Goal: Task Accomplishment & Management: Complete application form

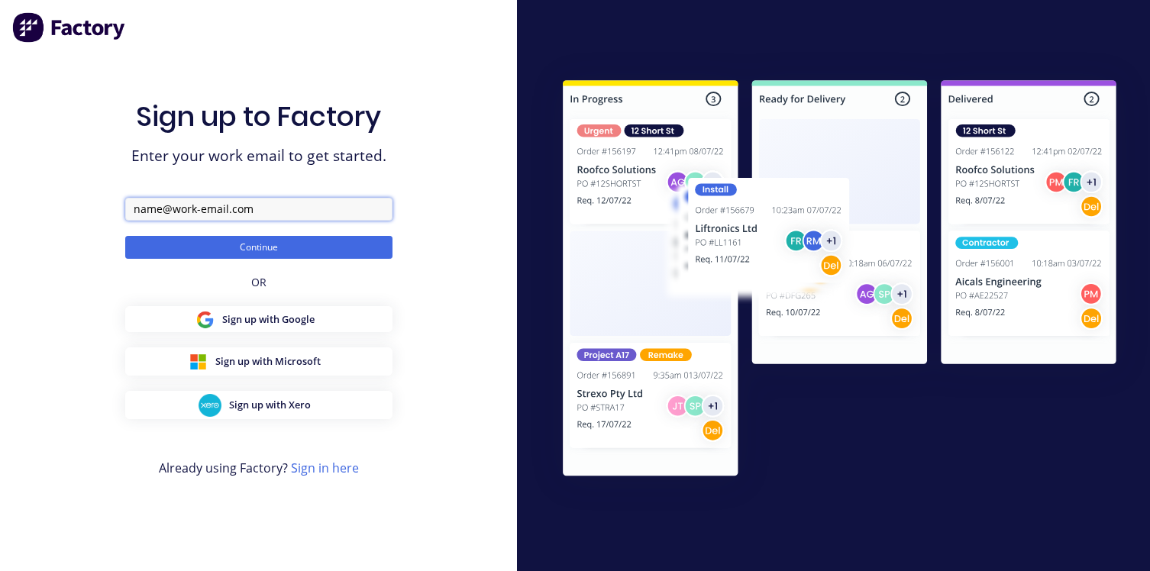
click at [241, 209] on input "text" at bounding box center [258, 209] width 267 height 23
type input "[PERSON_NAME][EMAIL_ADDRESS][DOMAIN_NAME]"
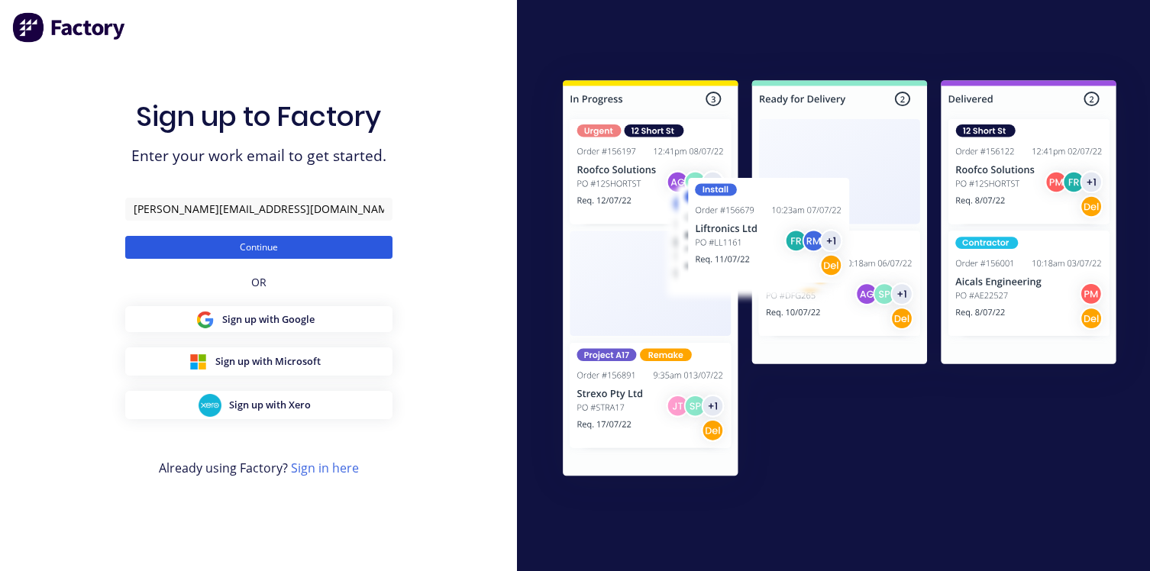
click at [244, 250] on button "Continue" at bounding box center [258, 247] width 267 height 23
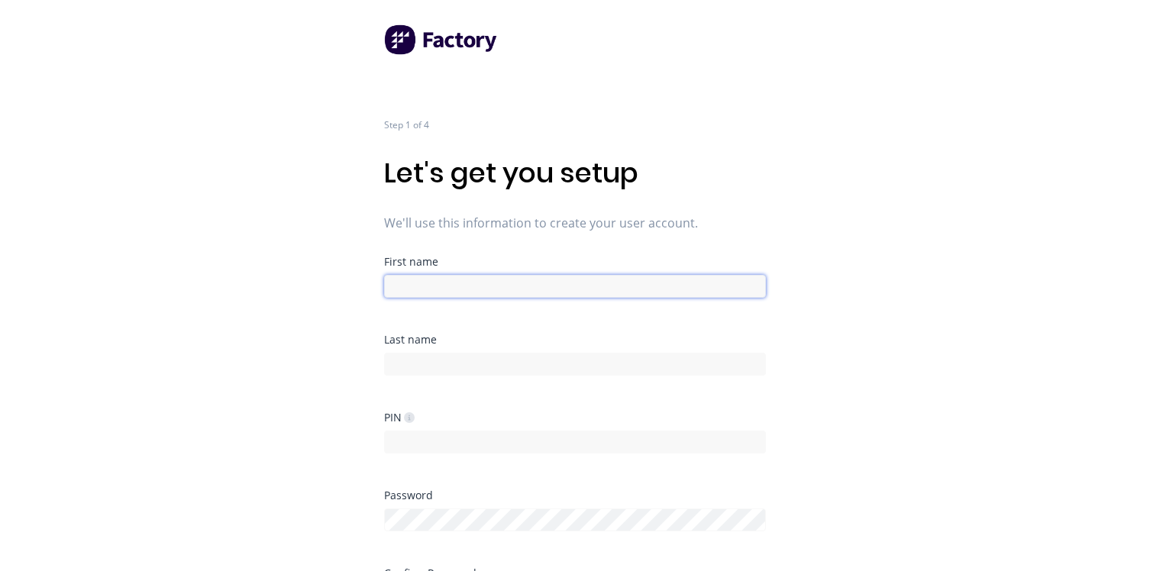
click at [428, 286] on input at bounding box center [575, 286] width 382 height 23
type input "[PERSON_NAME]"
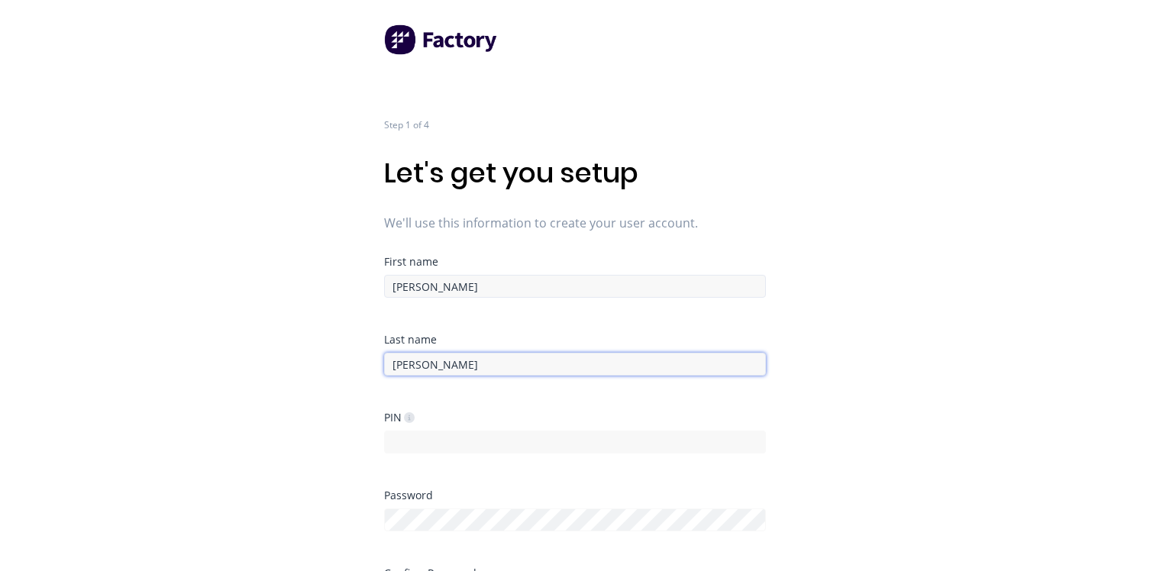
type input "[PERSON_NAME]"
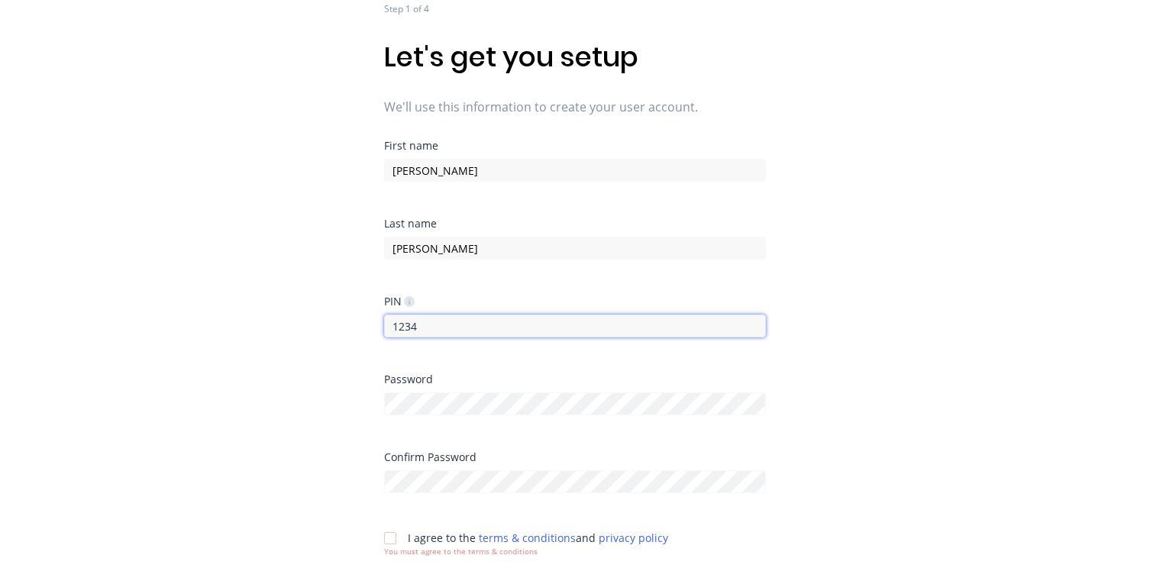
scroll to position [163, 0]
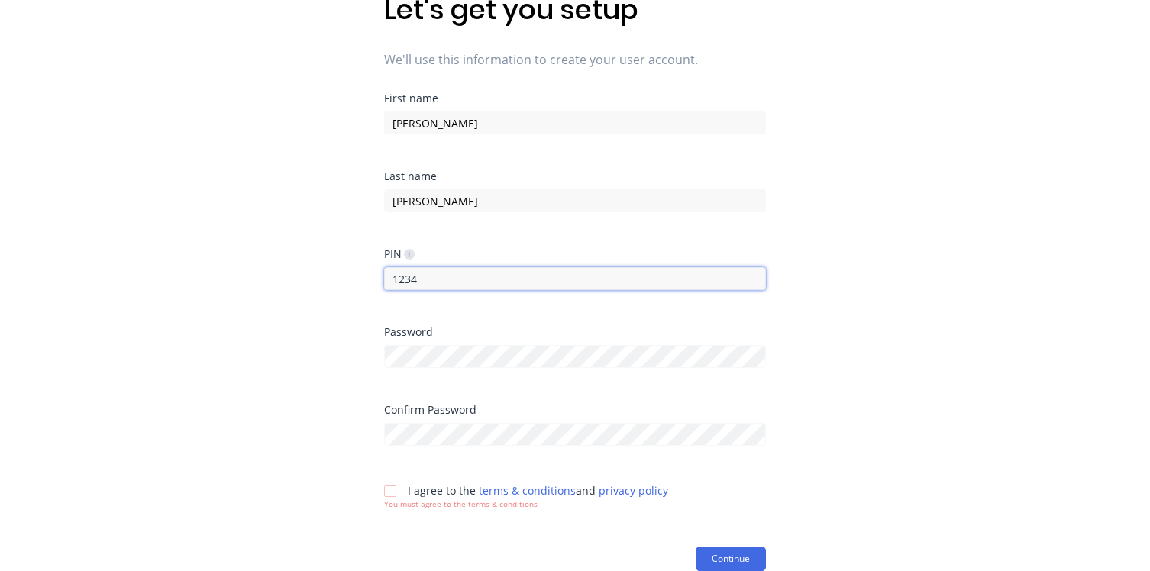
type input "1234"
click at [396, 499] on div at bounding box center [390, 491] width 31 height 31
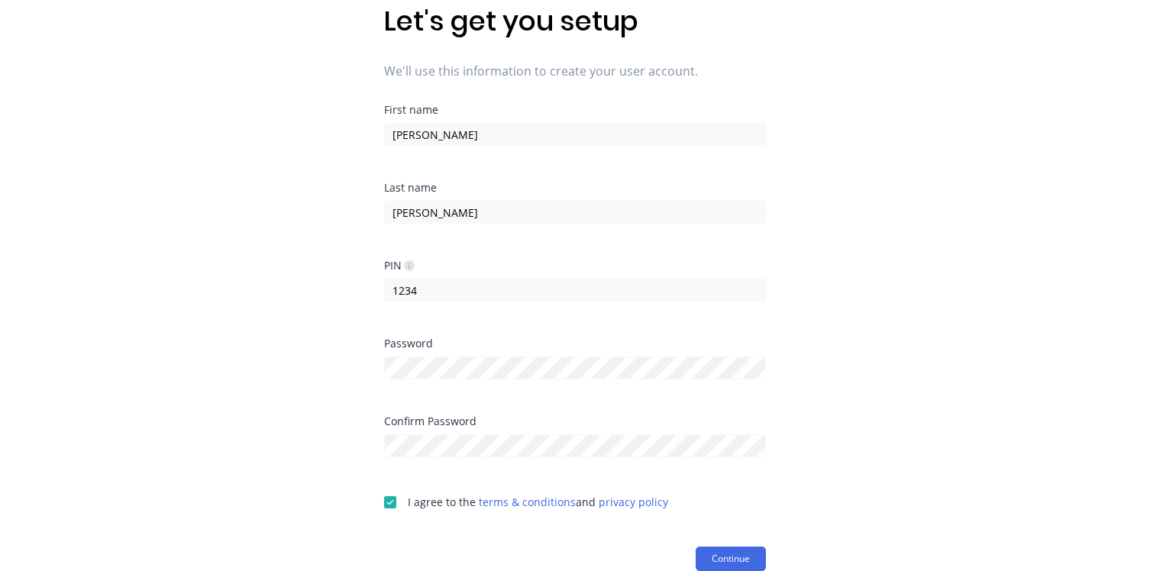
scroll to position [152, 0]
click at [745, 548] on button "Continue" at bounding box center [731, 559] width 70 height 24
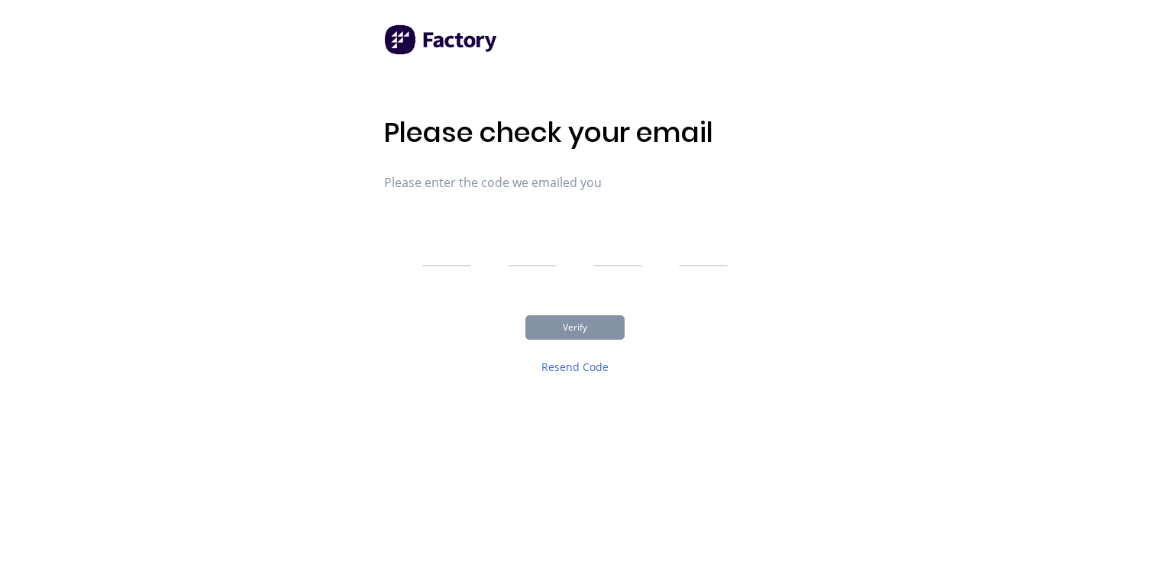
click at [442, 245] on input "text" at bounding box center [446, 247] width 49 height 38
type input "3"
type input "9"
type input "7"
type input "5"
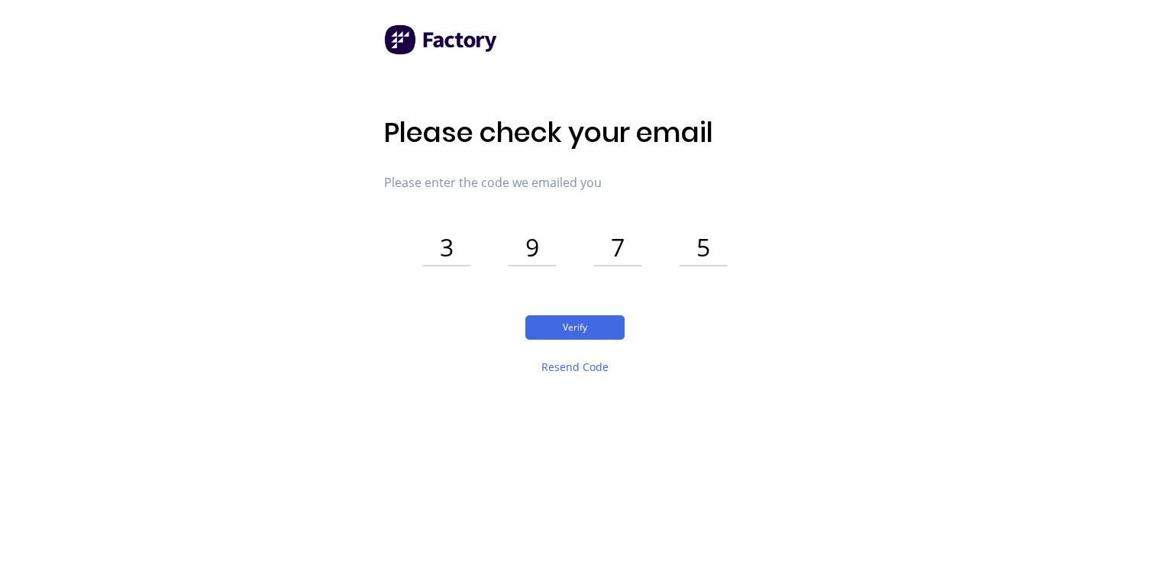
click at [577, 340] on div "Verify Resend Code" at bounding box center [575, 354] width 382 height 79
click at [577, 335] on button "Verify" at bounding box center [574, 327] width 99 height 24
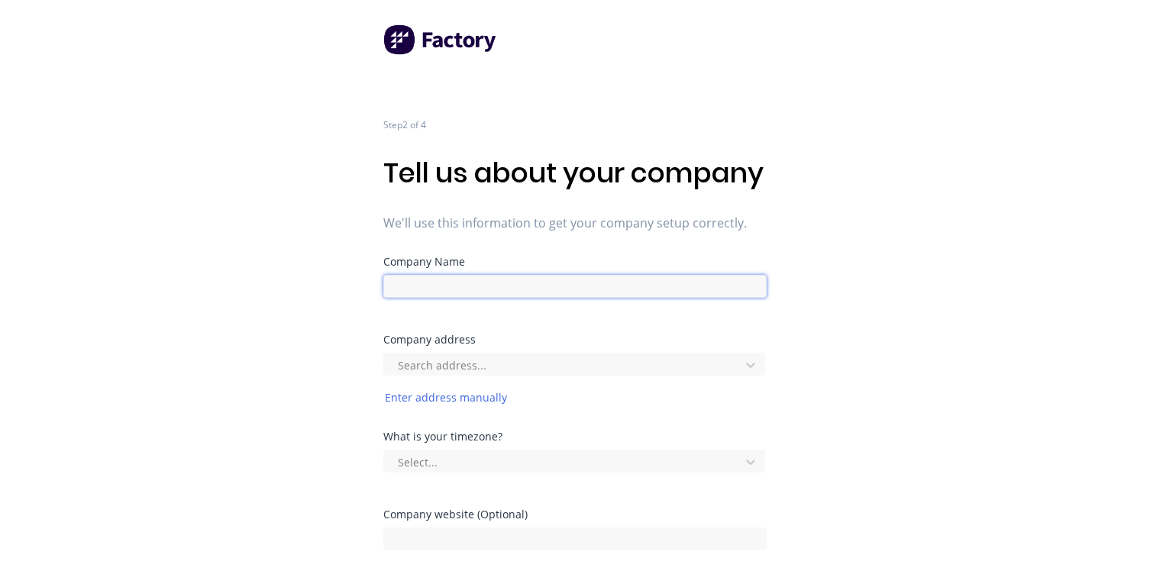
click at [451, 298] on input at bounding box center [574, 286] width 383 height 23
paste input "The Illawarra Shipwright Company"
type input "The Illawarra Shipwright Company"
click at [445, 375] on div at bounding box center [564, 365] width 336 height 19
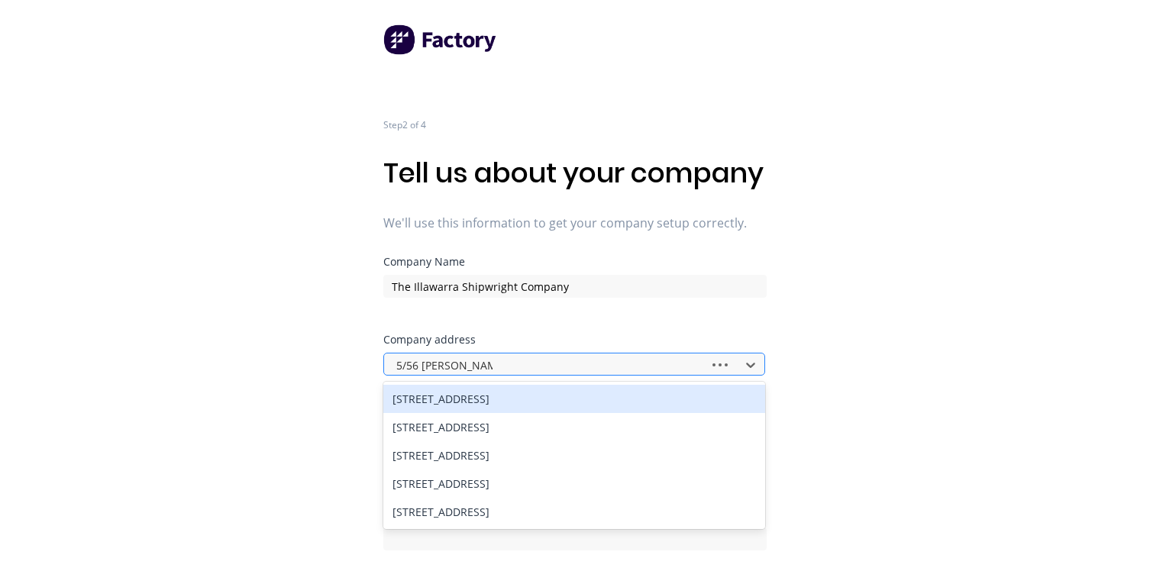
type input "5/56 Marley pl, Una"
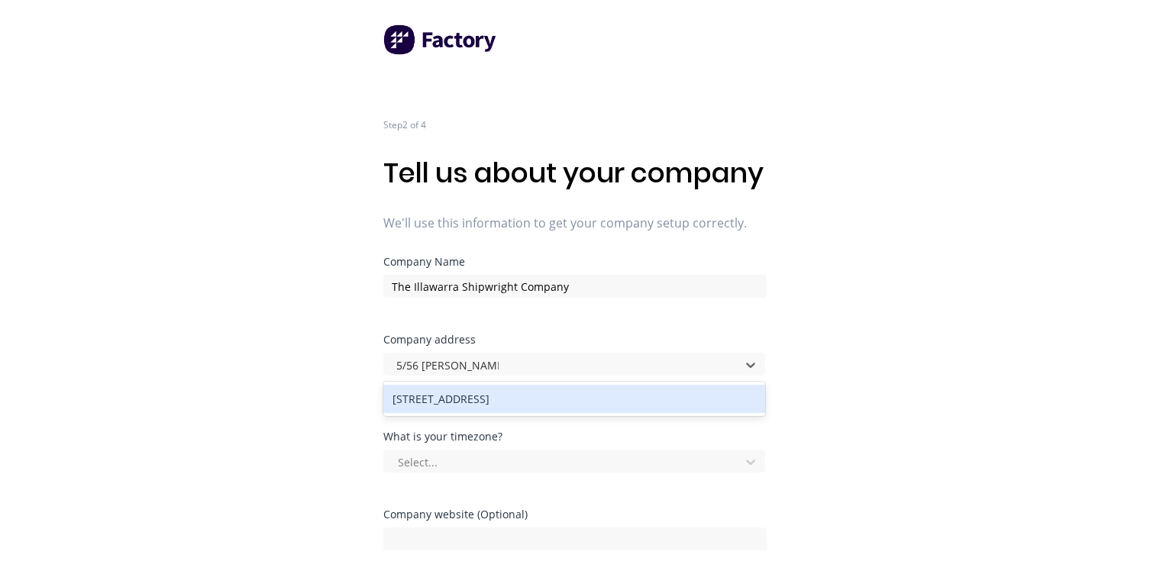
click at [467, 413] on div "5/56 Marley Pl, Unanderra NSW, Australia" at bounding box center [574, 399] width 382 height 28
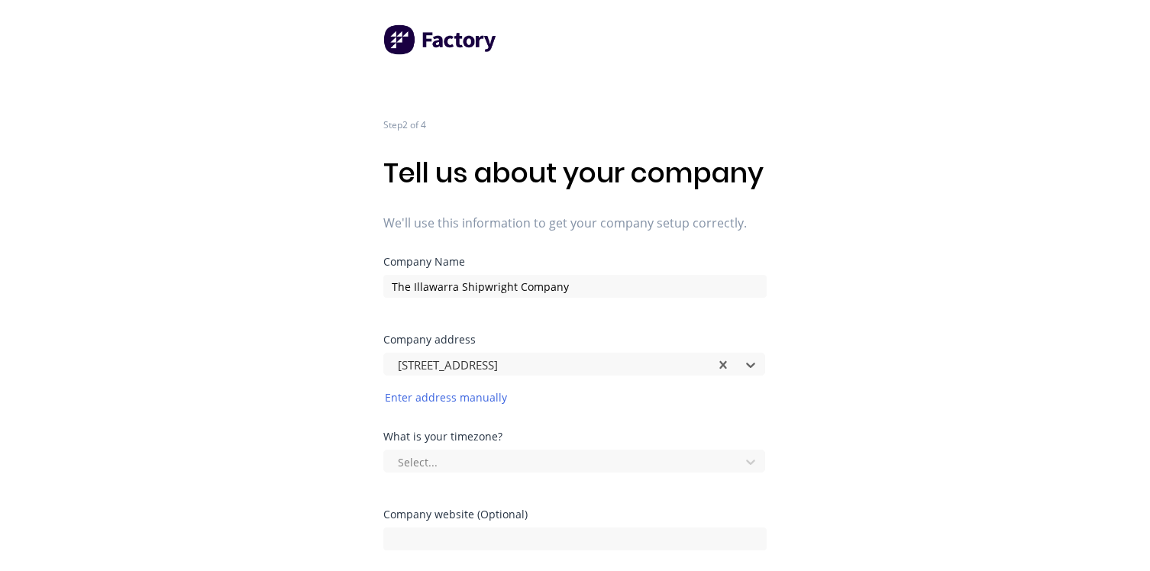
scroll to position [98, 0]
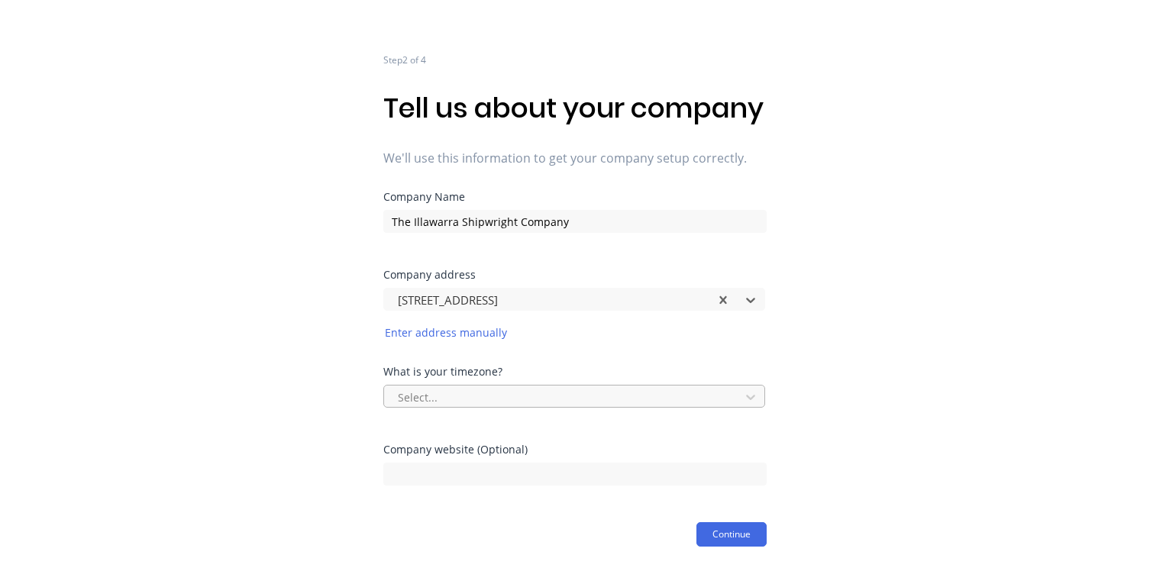
click at [488, 386] on div "Select..." at bounding box center [564, 397] width 345 height 23
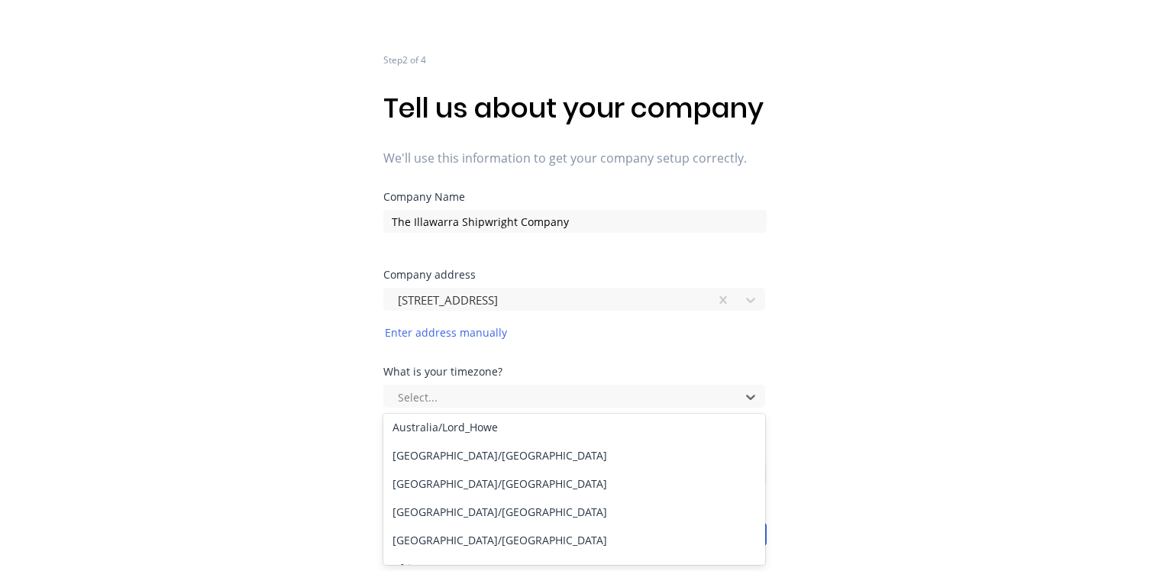
scroll to position [203, 0]
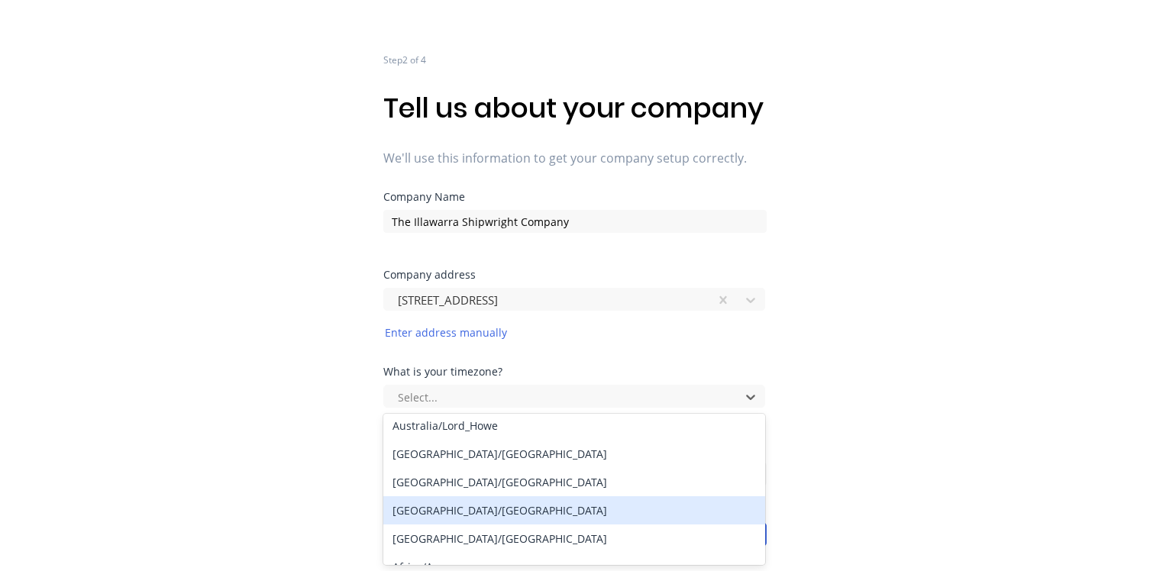
click at [507, 516] on div "Australia/Sydney" at bounding box center [574, 510] width 382 height 28
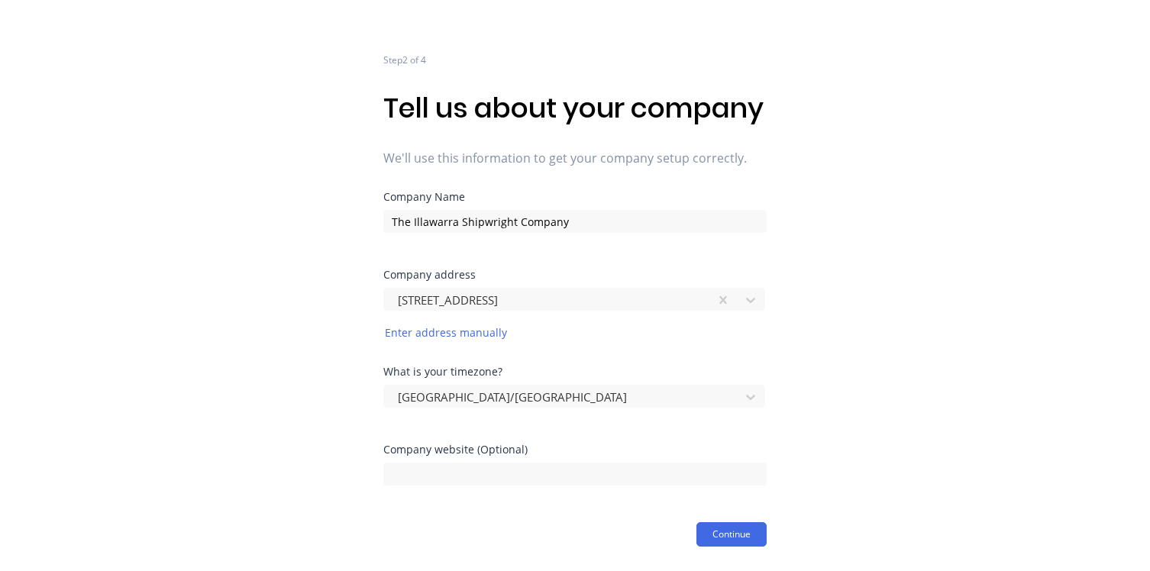
click at [237, 451] on div "Step 2 of 4 Tell us about your company We'll use this information to get your c…" at bounding box center [575, 241] width 1150 height 612
click at [729, 526] on button "Continue" at bounding box center [732, 534] width 70 height 24
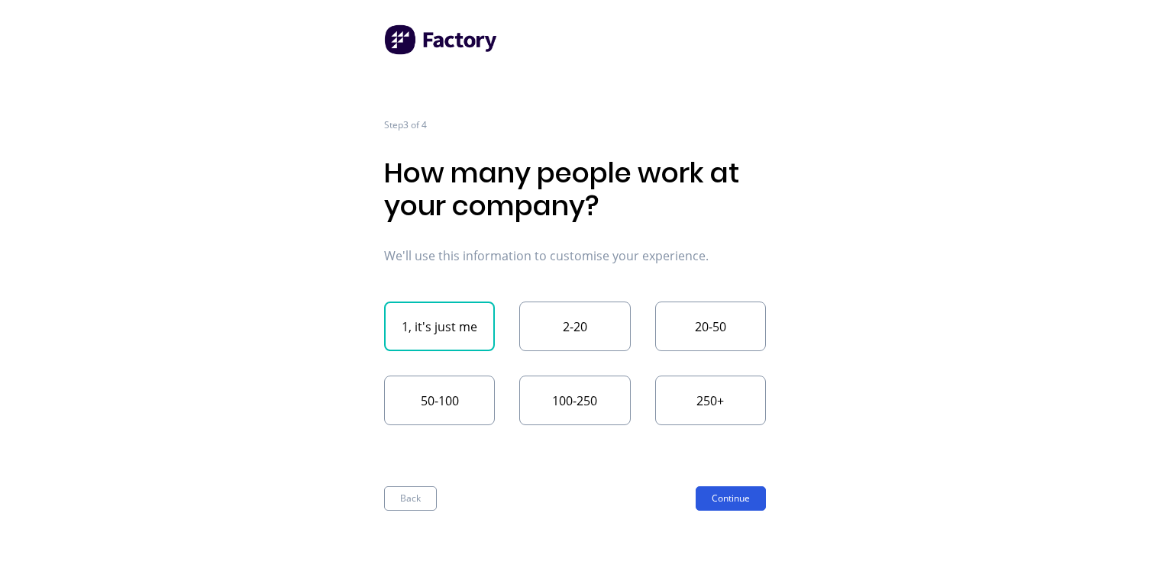
click at [755, 501] on button "Continue" at bounding box center [731, 499] width 70 height 24
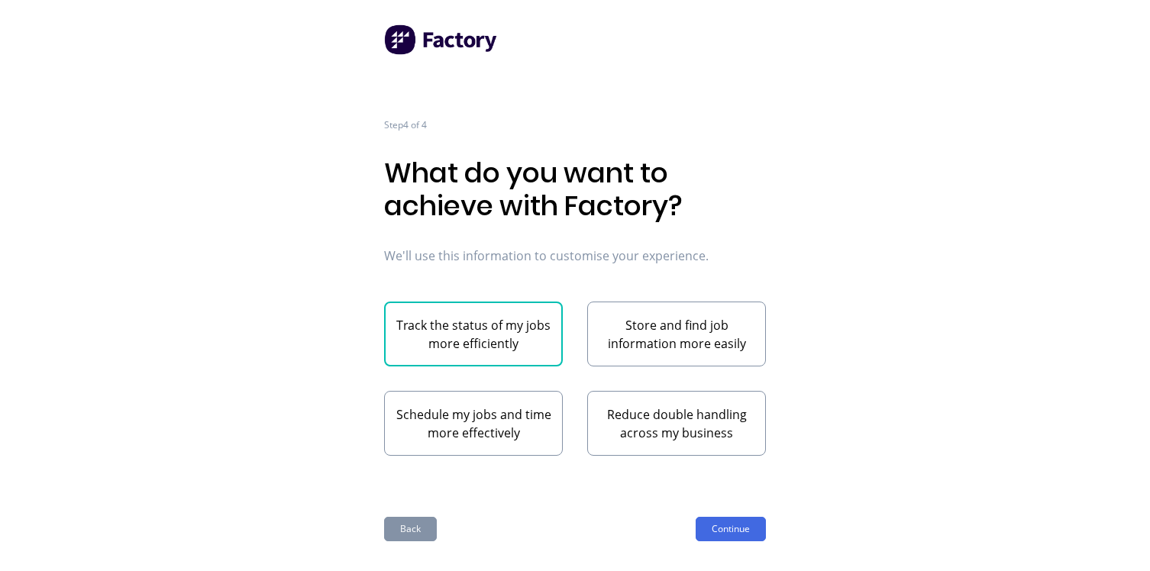
click at [392, 534] on button "Back" at bounding box center [410, 529] width 53 height 24
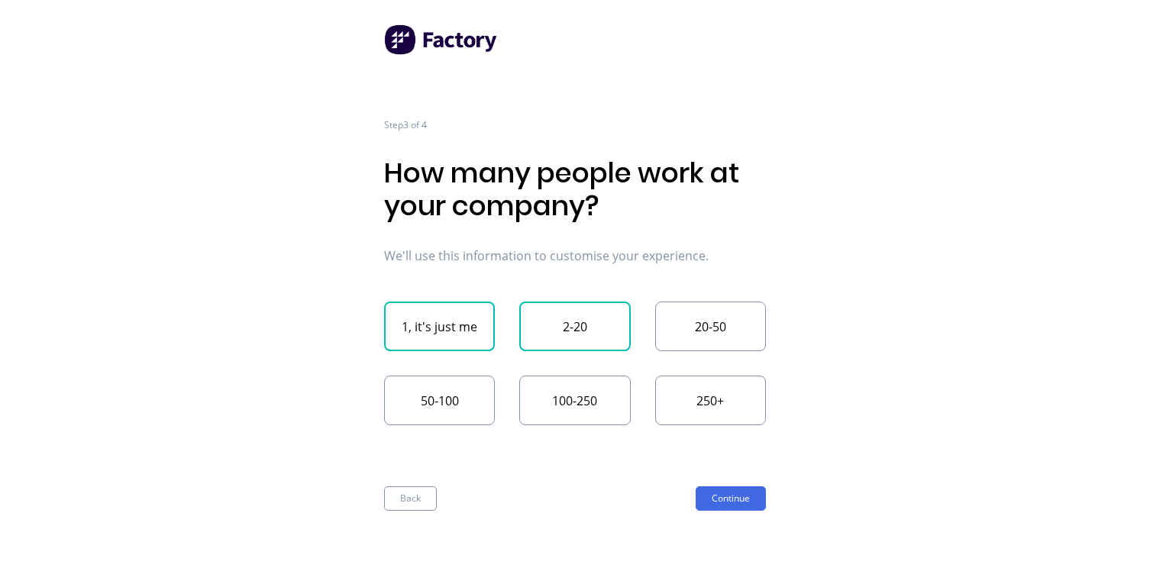
click at [546, 315] on button "2-20" at bounding box center [574, 327] width 111 height 50
click at [739, 503] on button "Continue" at bounding box center [731, 499] width 70 height 24
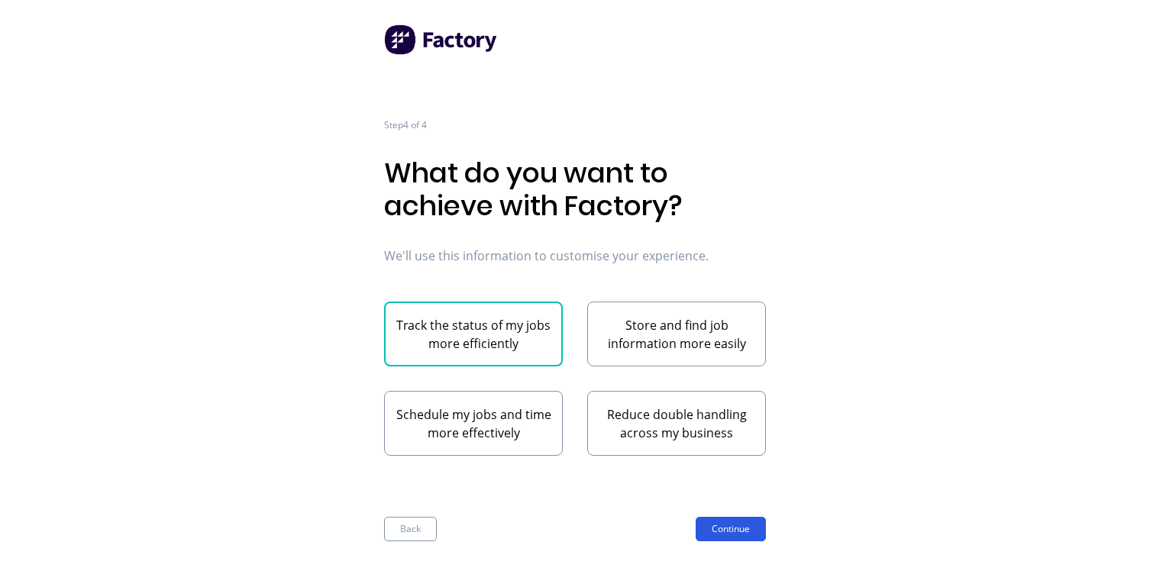
click at [739, 521] on button "Continue" at bounding box center [731, 529] width 70 height 24
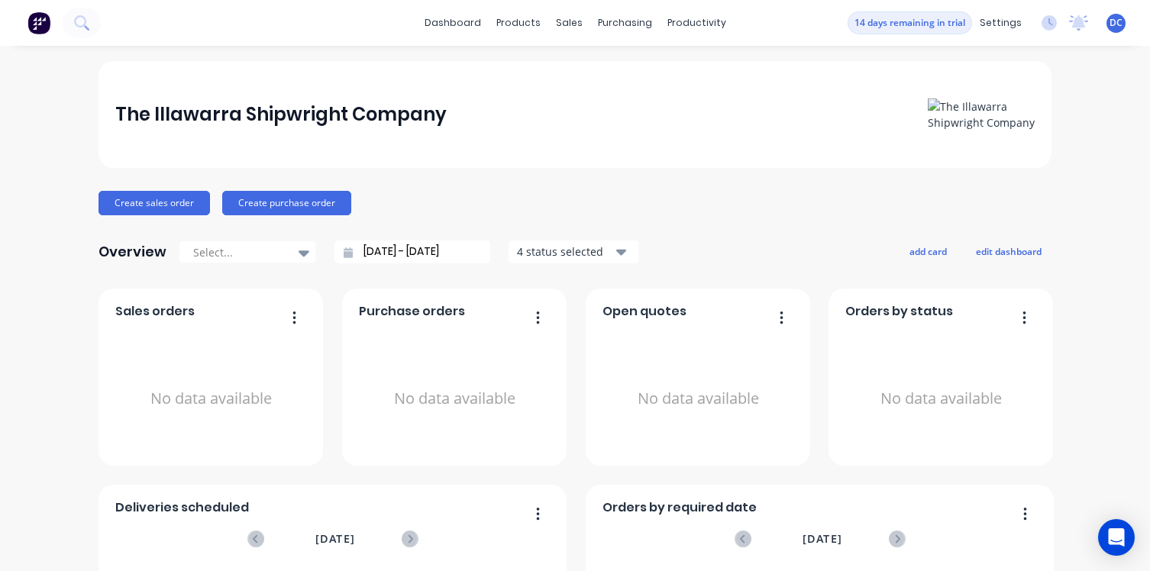
click at [1116, 24] on span "DC" at bounding box center [1116, 23] width 13 height 14
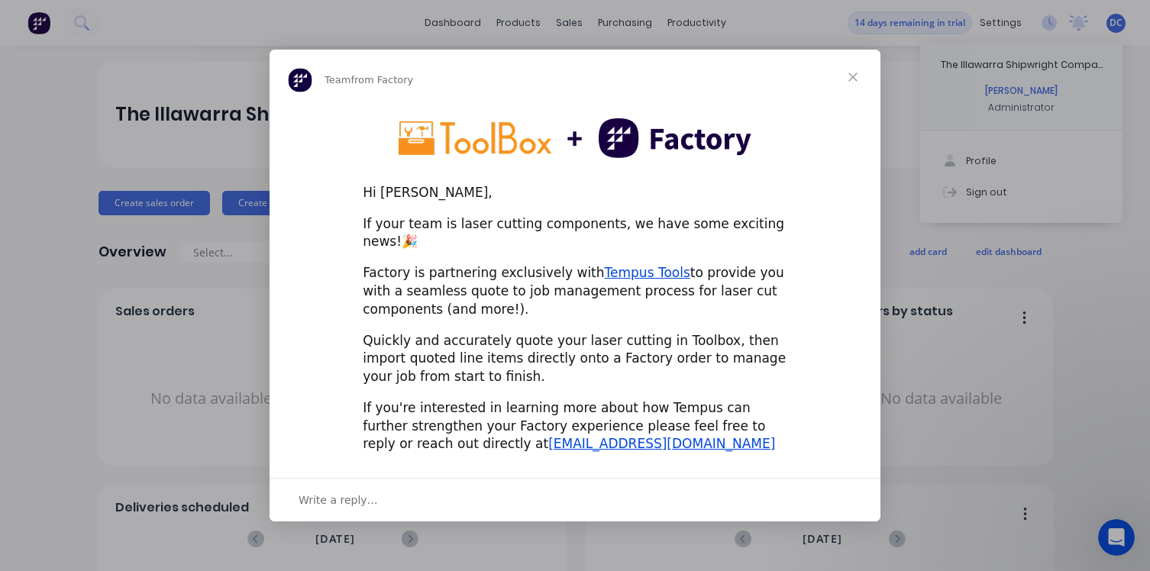
click at [845, 89] on span "Close" at bounding box center [853, 77] width 55 height 55
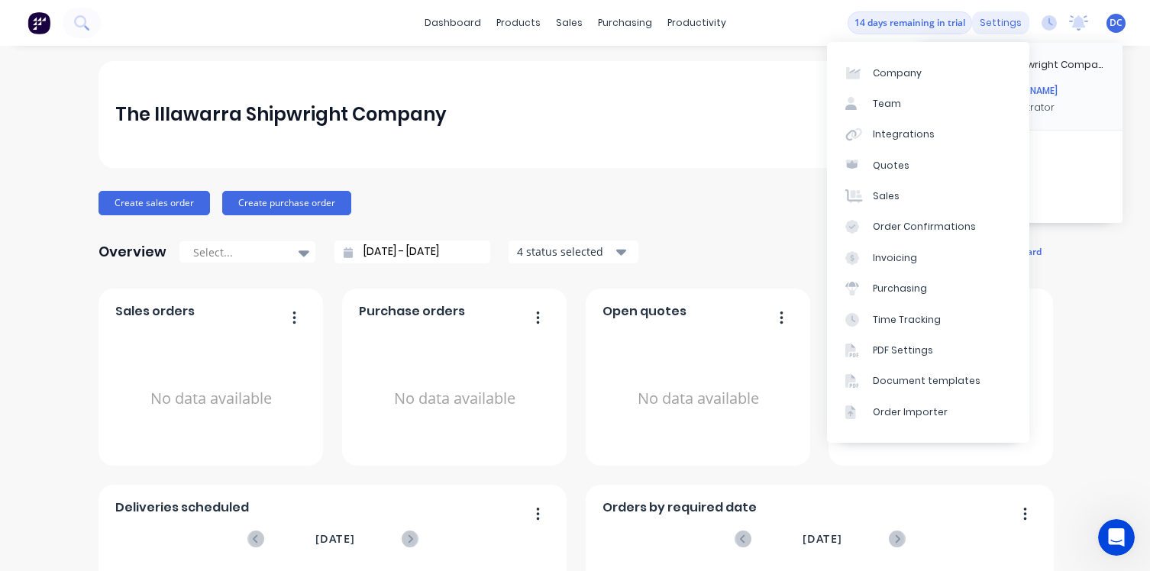
click at [1012, 28] on div "settings" at bounding box center [1000, 22] width 57 height 23
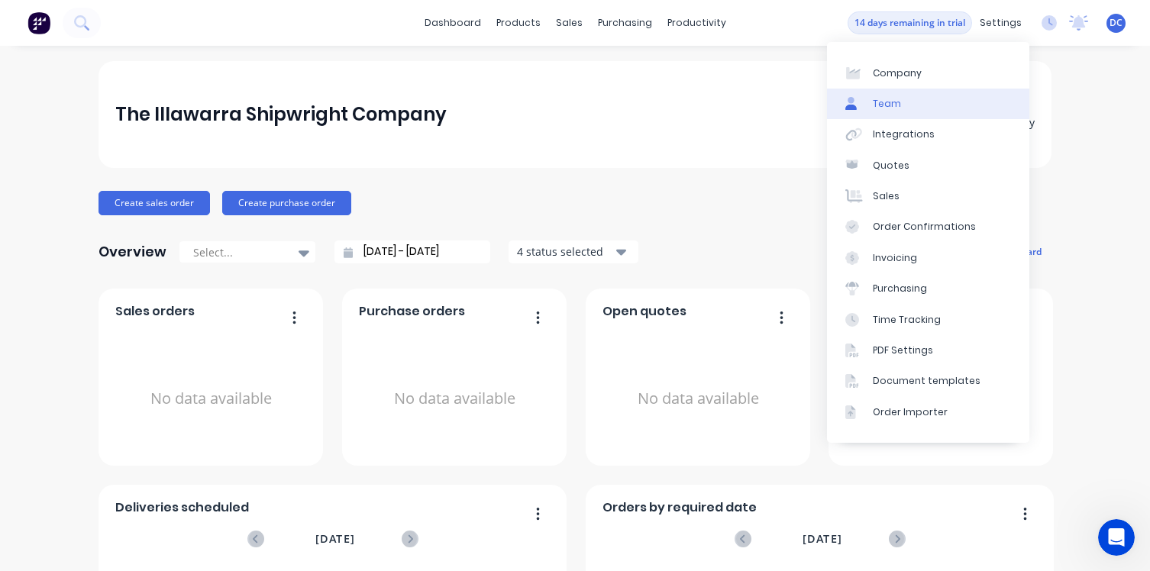
click at [892, 109] on div "Team" at bounding box center [887, 104] width 28 height 14
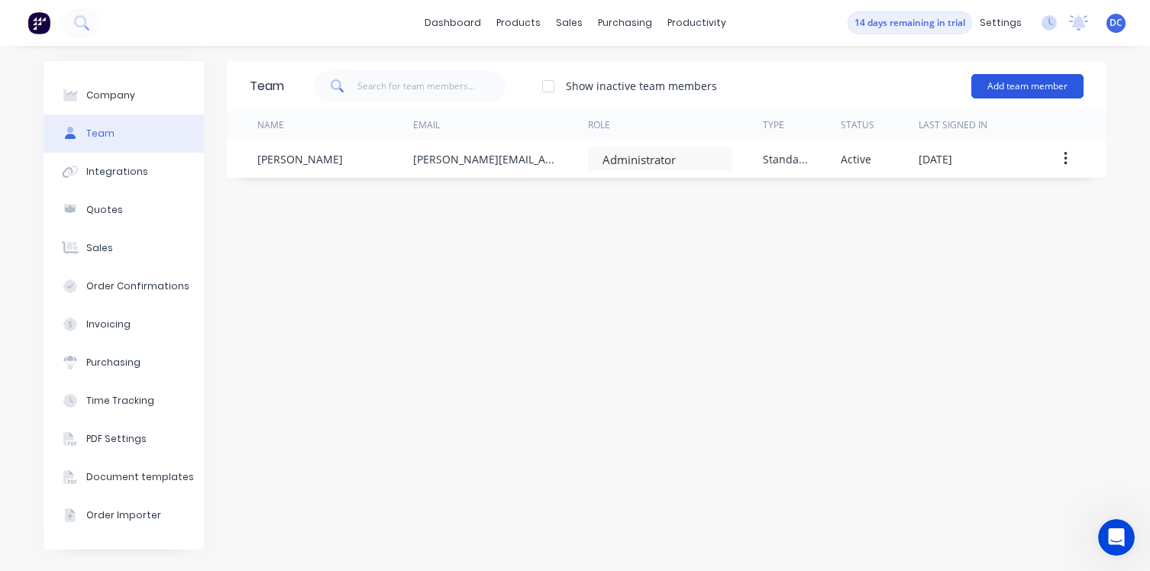
click at [1003, 81] on button "Add team member" at bounding box center [1027, 86] width 112 height 24
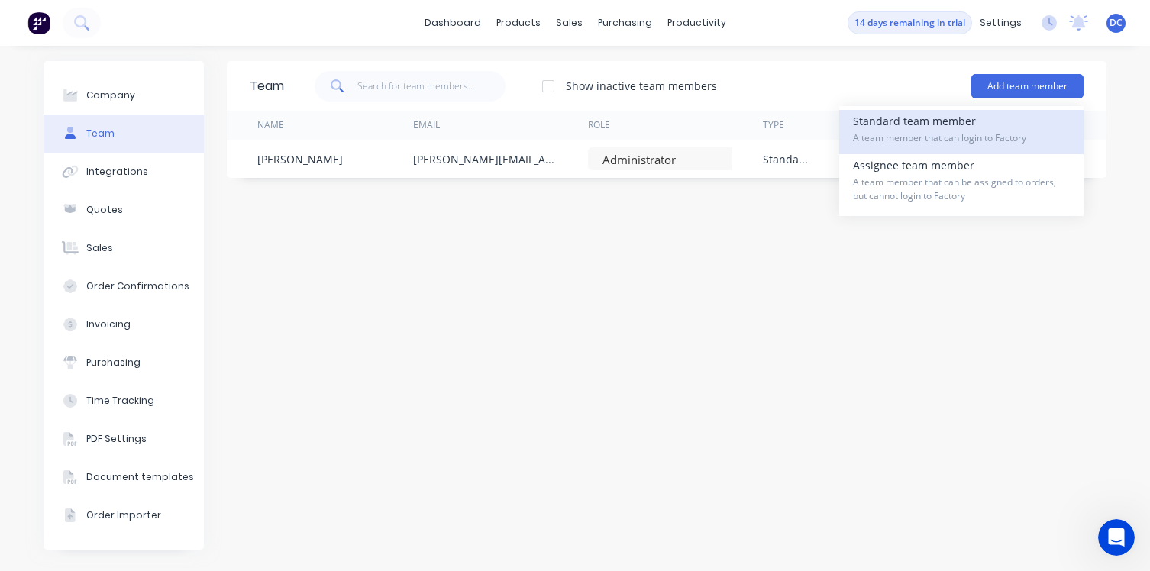
click at [907, 124] on div "Standard team member A team member that can login to Factory" at bounding box center [961, 132] width 217 height 44
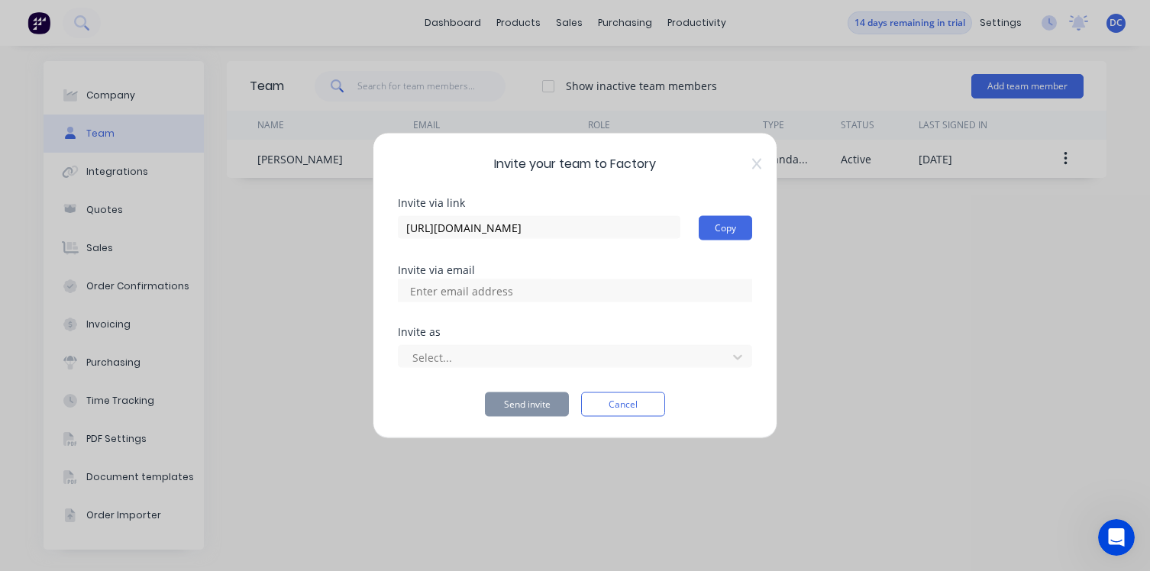
click at [491, 295] on input at bounding box center [478, 291] width 153 height 23
paste input "[EMAIL_ADDRESS][DOMAIN_NAME]"
type input "[EMAIL_ADDRESS][DOMAIN_NAME]"
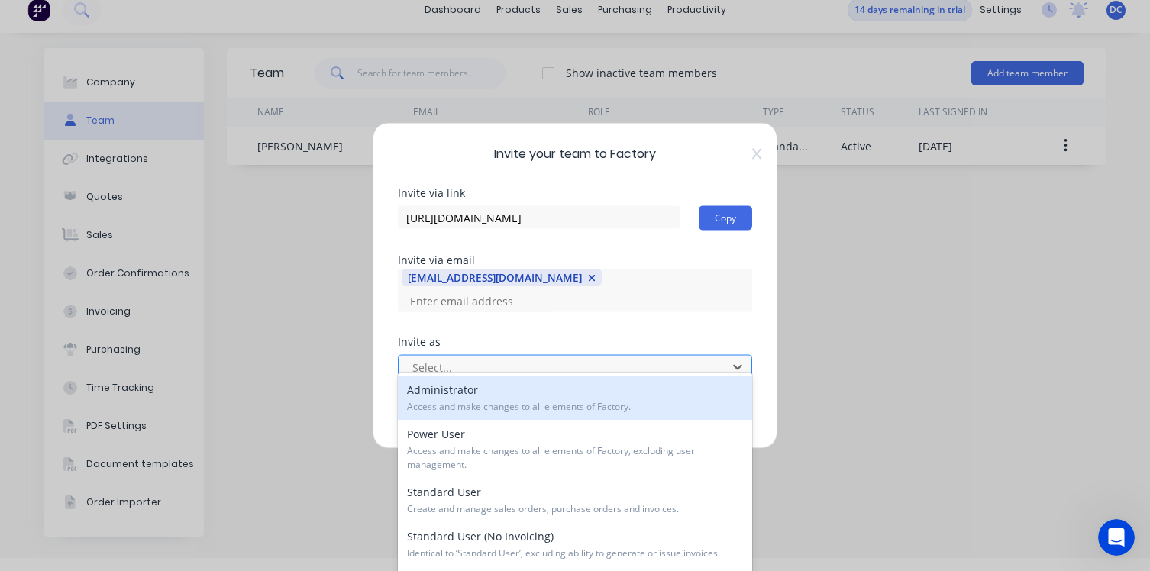
click at [479, 367] on div "Select..." at bounding box center [565, 367] width 318 height 23
click at [475, 396] on div "Administrator Access and make changes to all elements of Factory." at bounding box center [575, 399] width 354 height 44
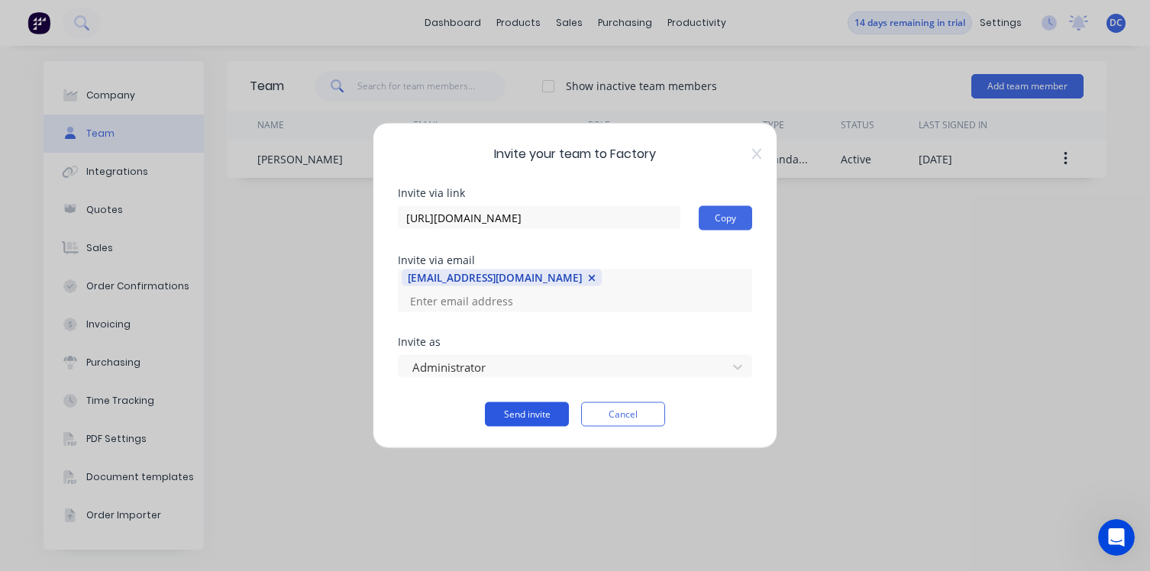
click at [509, 415] on button "Send invite" at bounding box center [527, 414] width 84 height 24
